Goal: Information Seeking & Learning: Learn about a topic

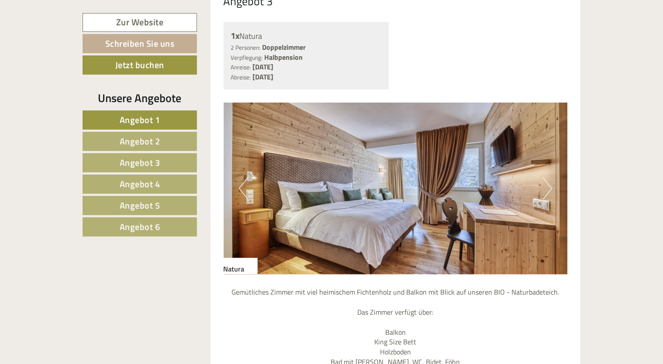
scroll to position [2226, 0]
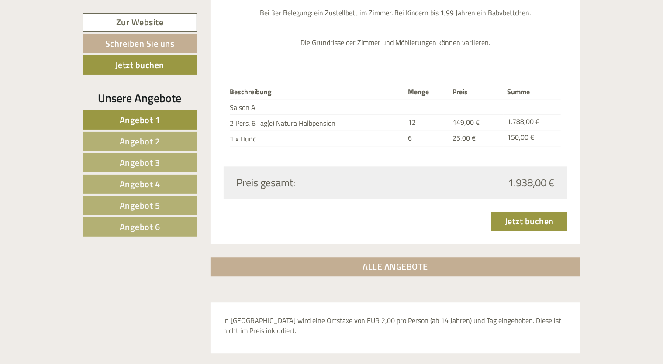
click at [154, 142] on span "Angebot 2" at bounding box center [140, 141] width 41 height 14
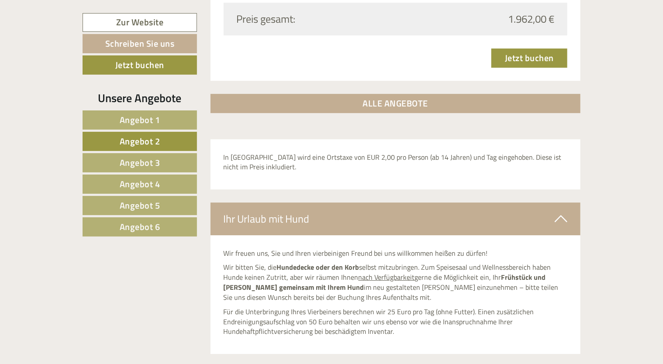
scroll to position [1592, 0]
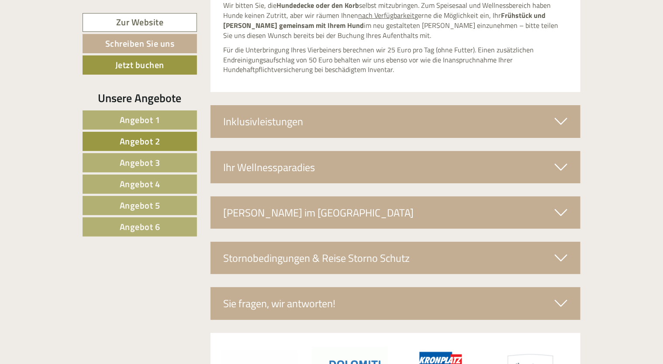
click at [151, 163] on span "Angebot 3" at bounding box center [140, 163] width 41 height 14
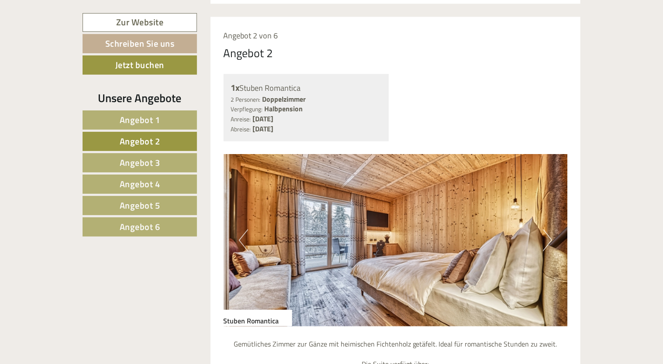
click at [151, 163] on span "Angebot 3" at bounding box center [140, 163] width 41 height 14
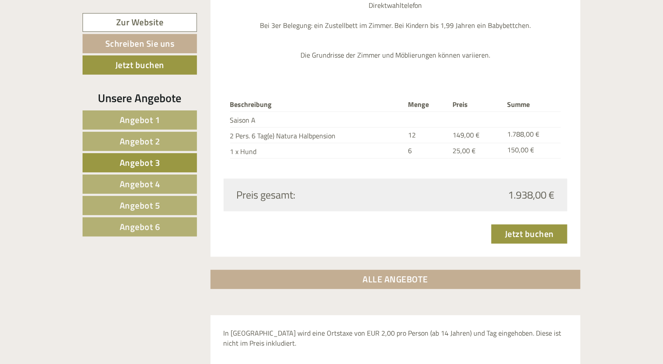
scroll to position [1155, 0]
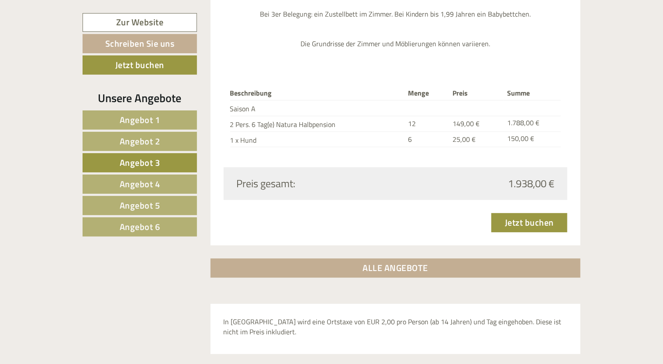
click at [154, 185] on span "Angebot 4" at bounding box center [140, 184] width 41 height 14
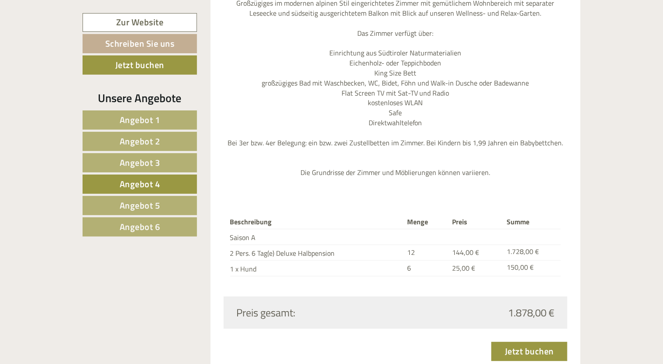
scroll to position [1024, 0]
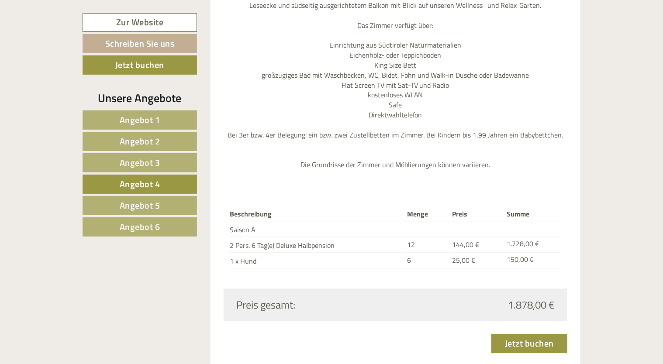
click at [150, 209] on span "Angebot 5" at bounding box center [140, 206] width 41 height 14
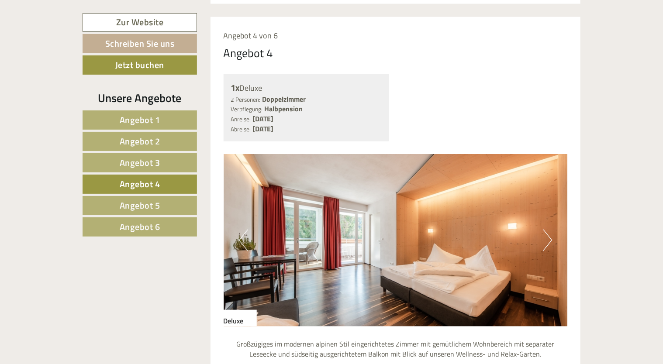
click at [150, 209] on span "Angebot 5" at bounding box center [140, 206] width 41 height 14
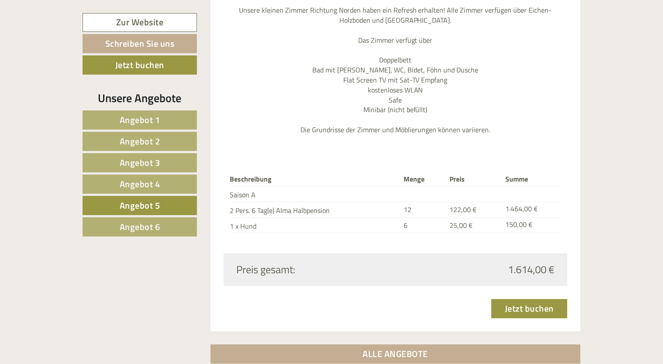
scroll to position [1155, 0]
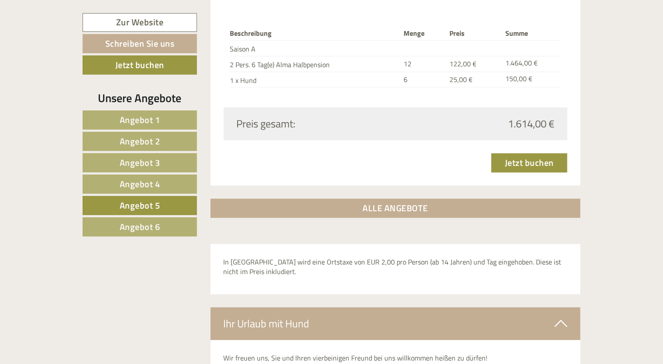
click at [146, 227] on span "Angebot 6" at bounding box center [140, 227] width 41 height 14
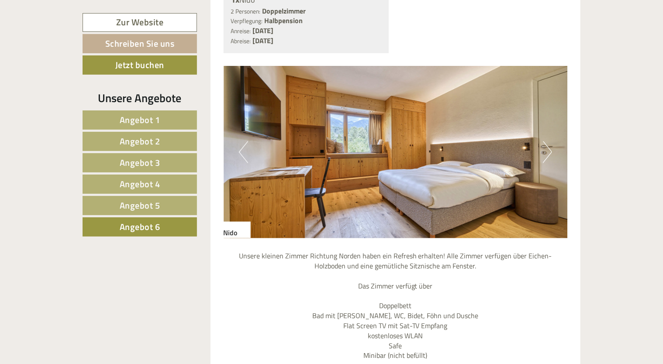
scroll to position [762, 0]
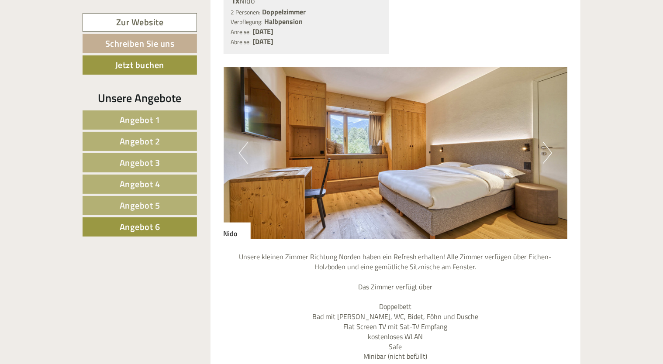
click at [551, 137] on div "Previous Next" at bounding box center [396, 153] width 344 height 172
click at [550, 142] on button "Next" at bounding box center [547, 153] width 9 height 22
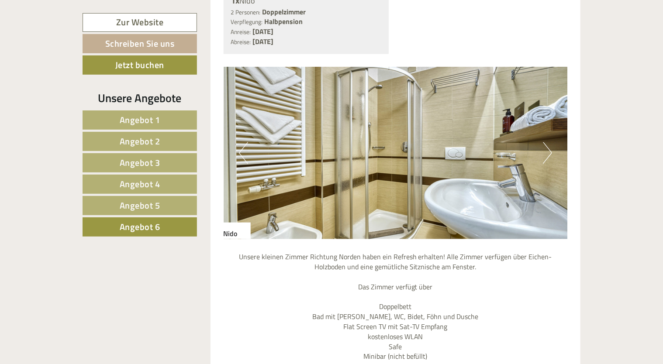
click at [550, 142] on button "Next" at bounding box center [547, 153] width 9 height 22
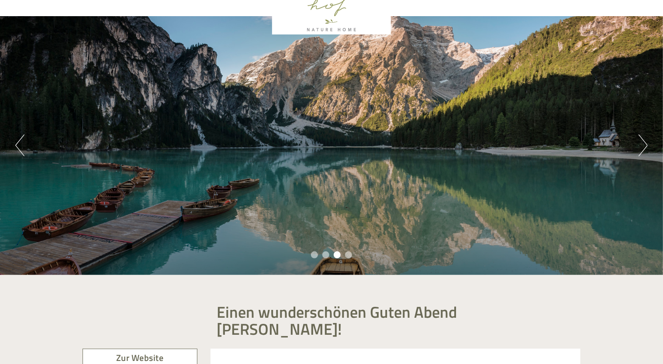
scroll to position [0, 0]
